Goal: Task Accomplishment & Management: Manage account settings

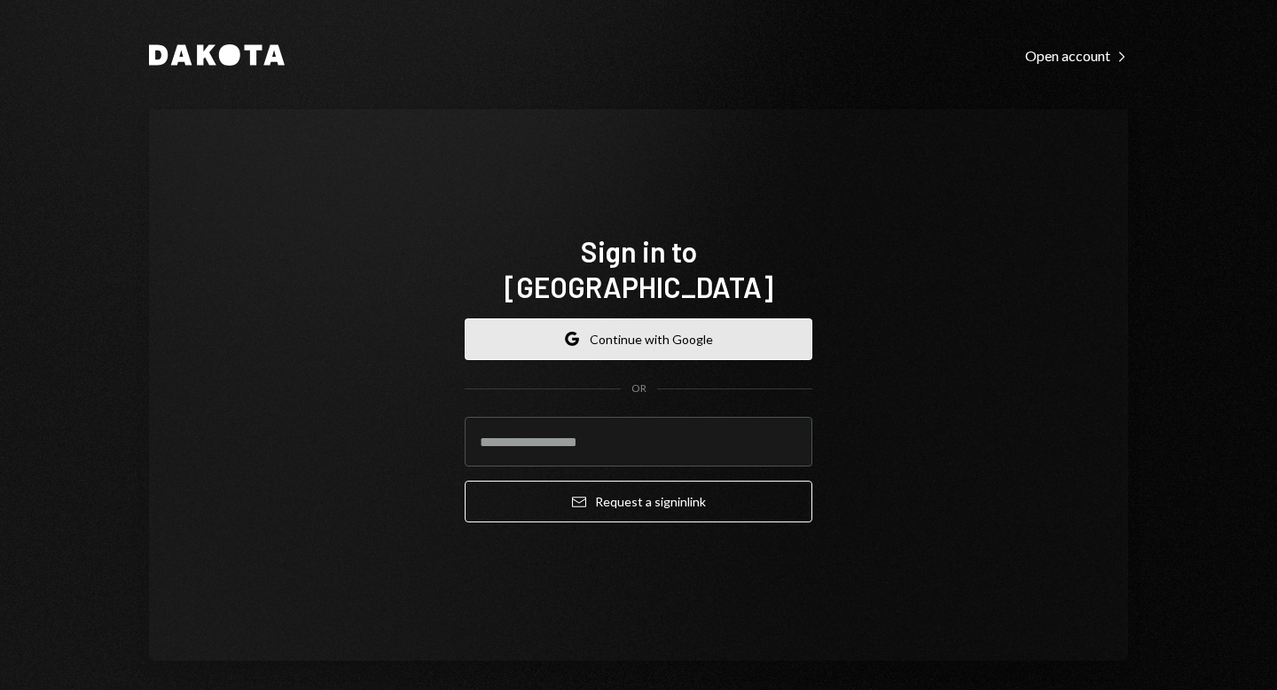
click at [576, 318] on button "Google Continue with Google" at bounding box center [639, 339] width 348 height 42
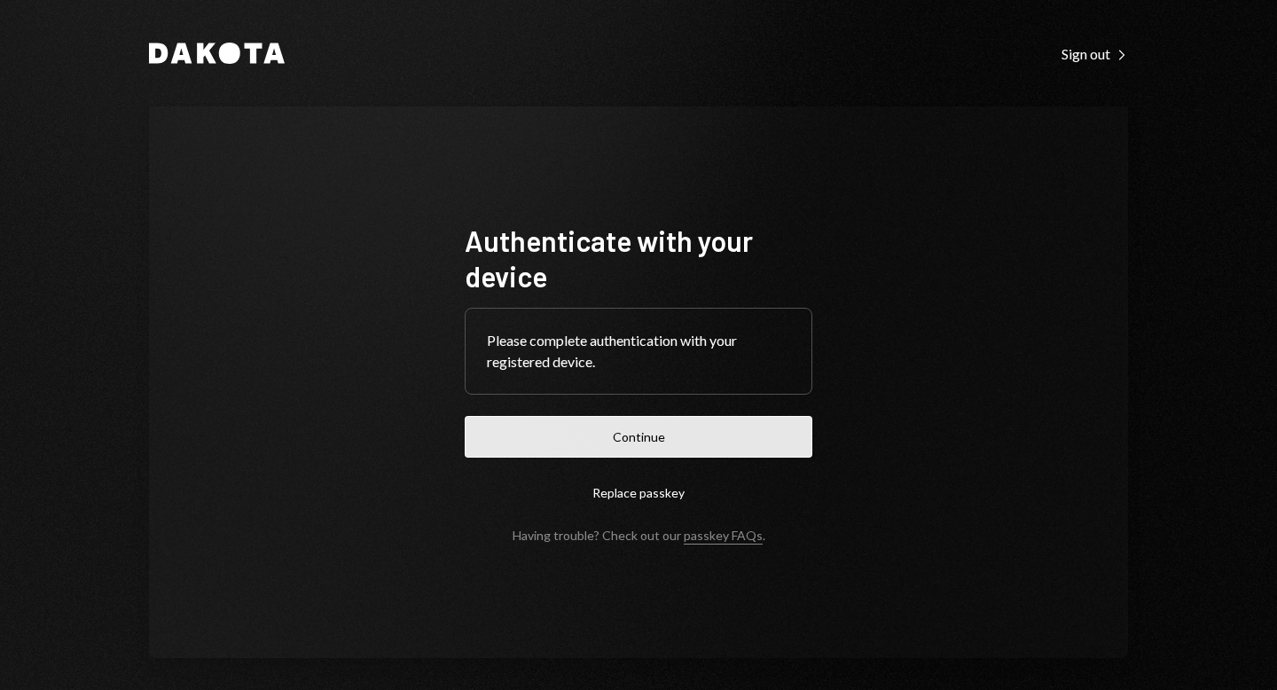
click at [643, 418] on button "Continue" at bounding box center [639, 437] width 348 height 42
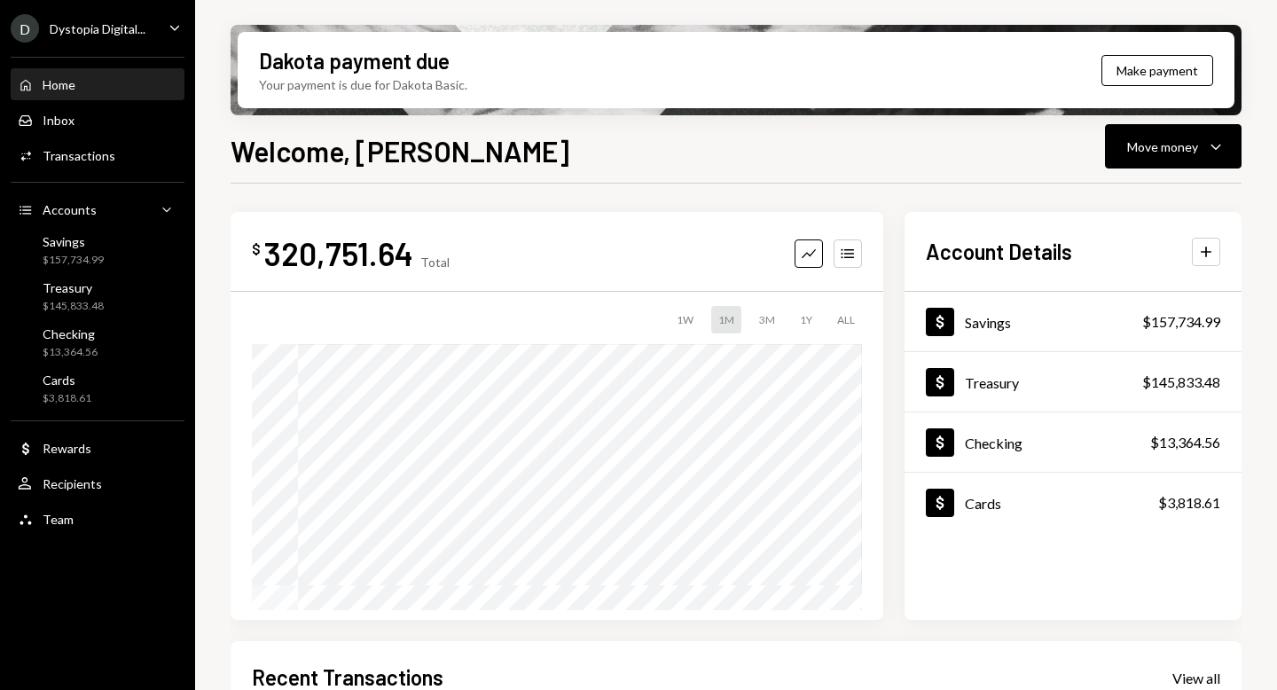
click at [95, 31] on div "Dystopia Digital..." at bounding box center [98, 28] width 96 height 15
click at [463, 109] on div "Dakota payment due Your payment is due for Dakota Basic. Make payment" at bounding box center [736, 70] width 1011 height 90
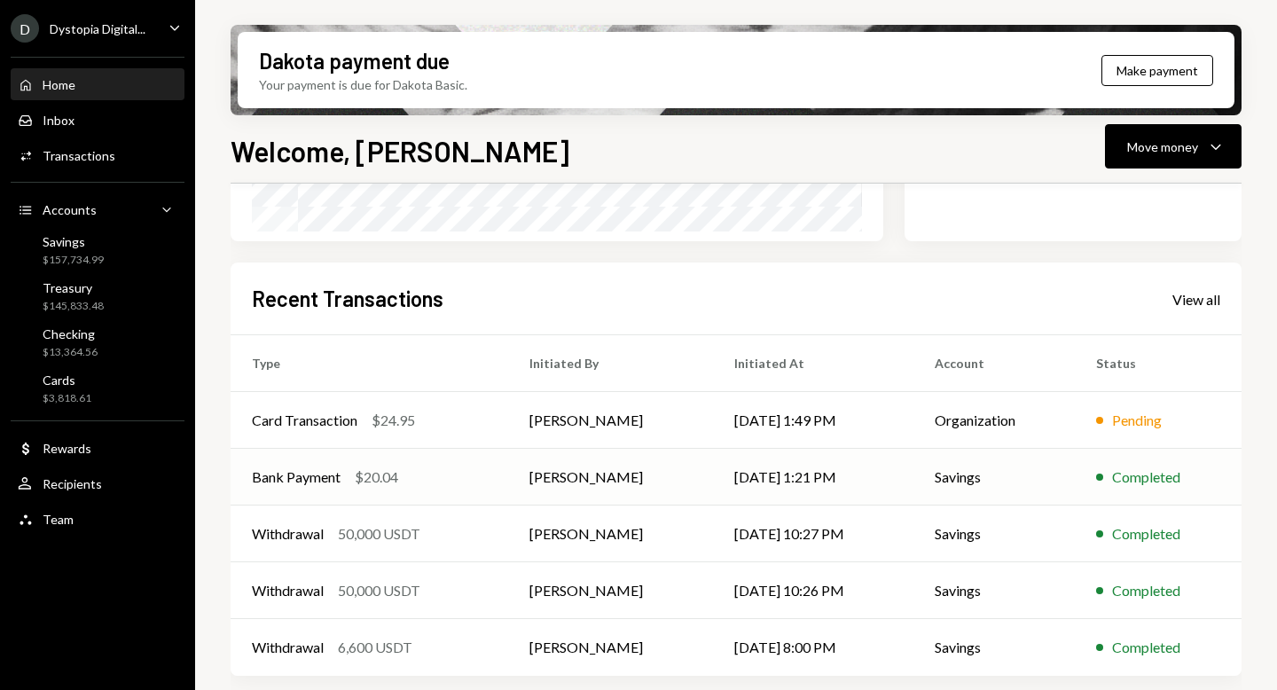
click at [577, 492] on td "Shivani Phull" at bounding box center [610, 477] width 205 height 57
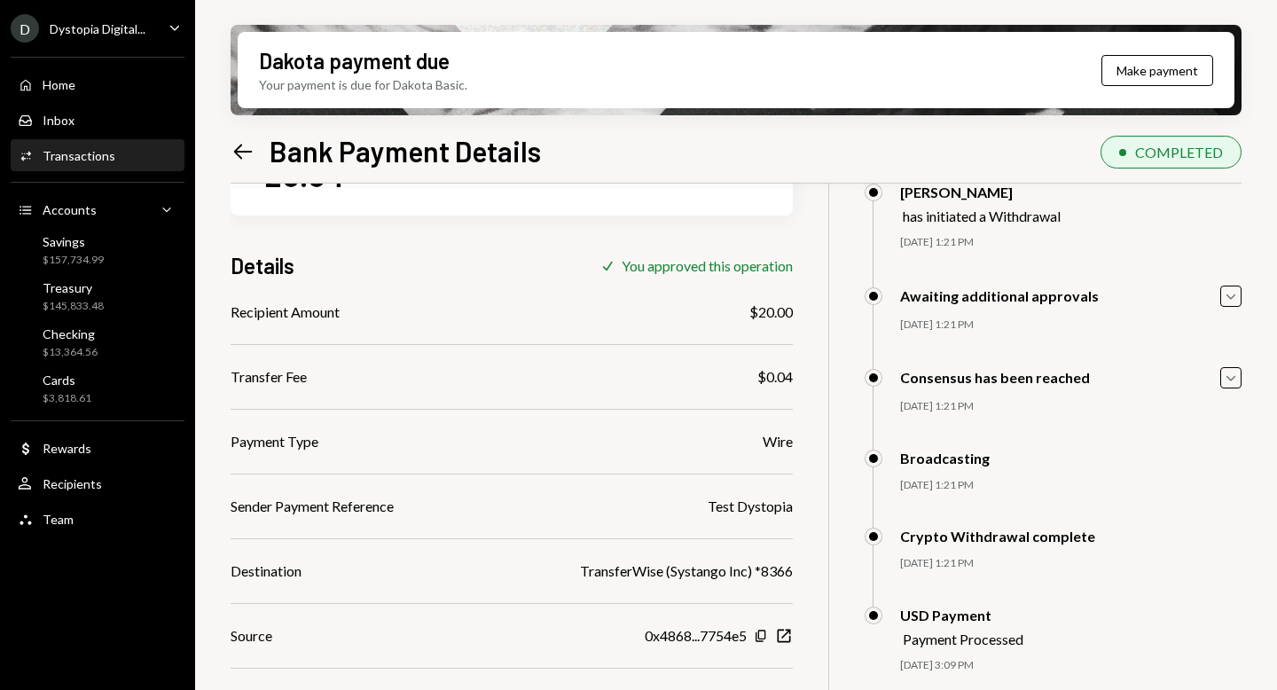
scroll to position [195, 0]
